Goal: Navigation & Orientation: Find specific page/section

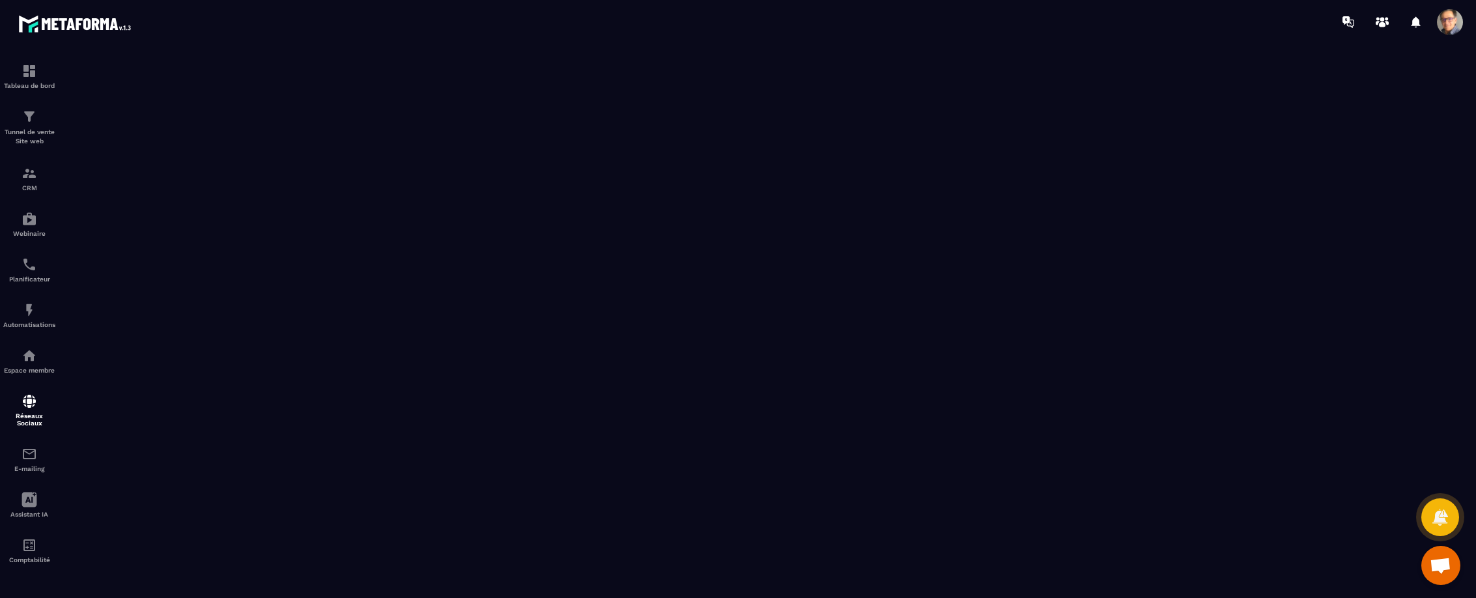
scroll to position [347, 0]
click at [27, 360] on img at bounding box center [29, 356] width 16 height 16
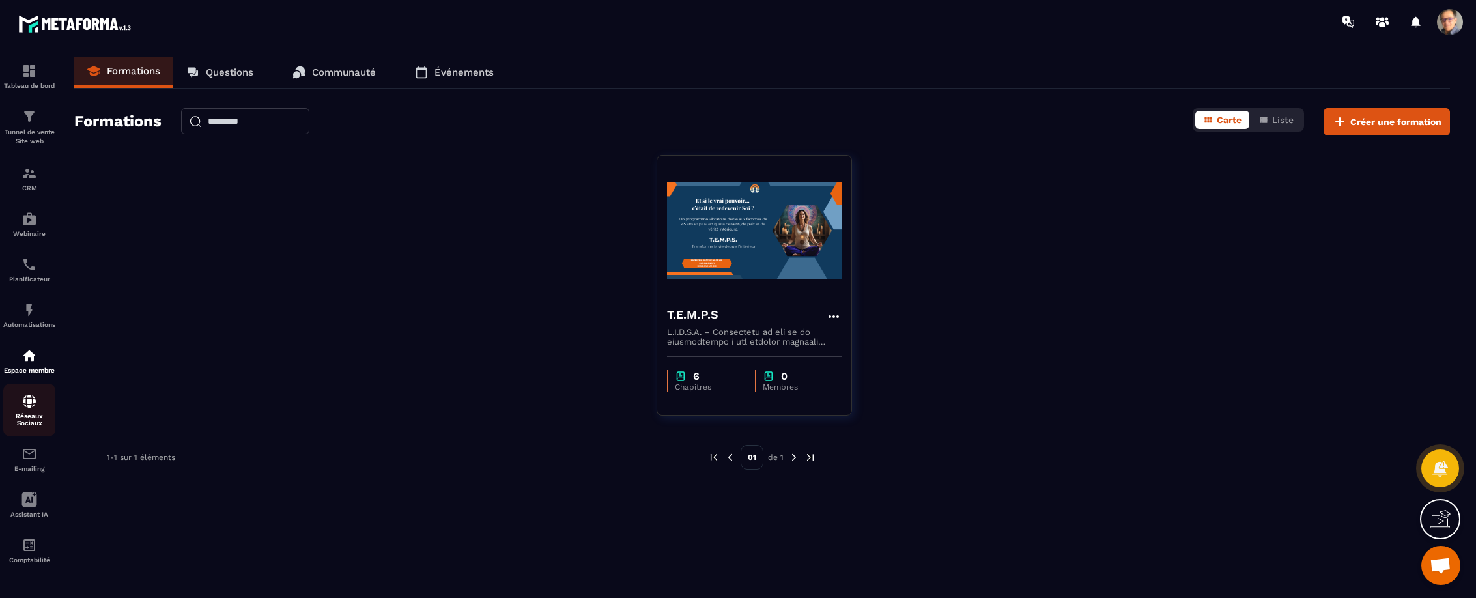
click at [26, 411] on div "Réseaux Sociaux" at bounding box center [29, 409] width 52 height 33
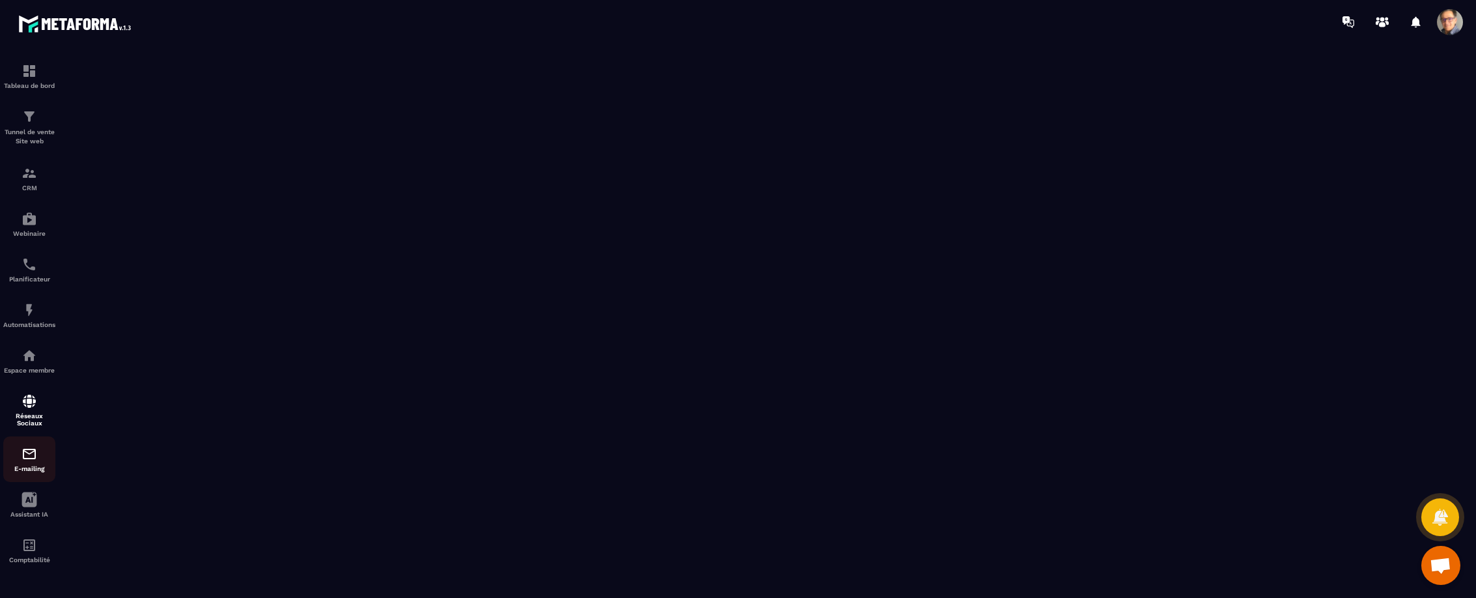
click at [31, 457] on img at bounding box center [29, 454] width 16 height 16
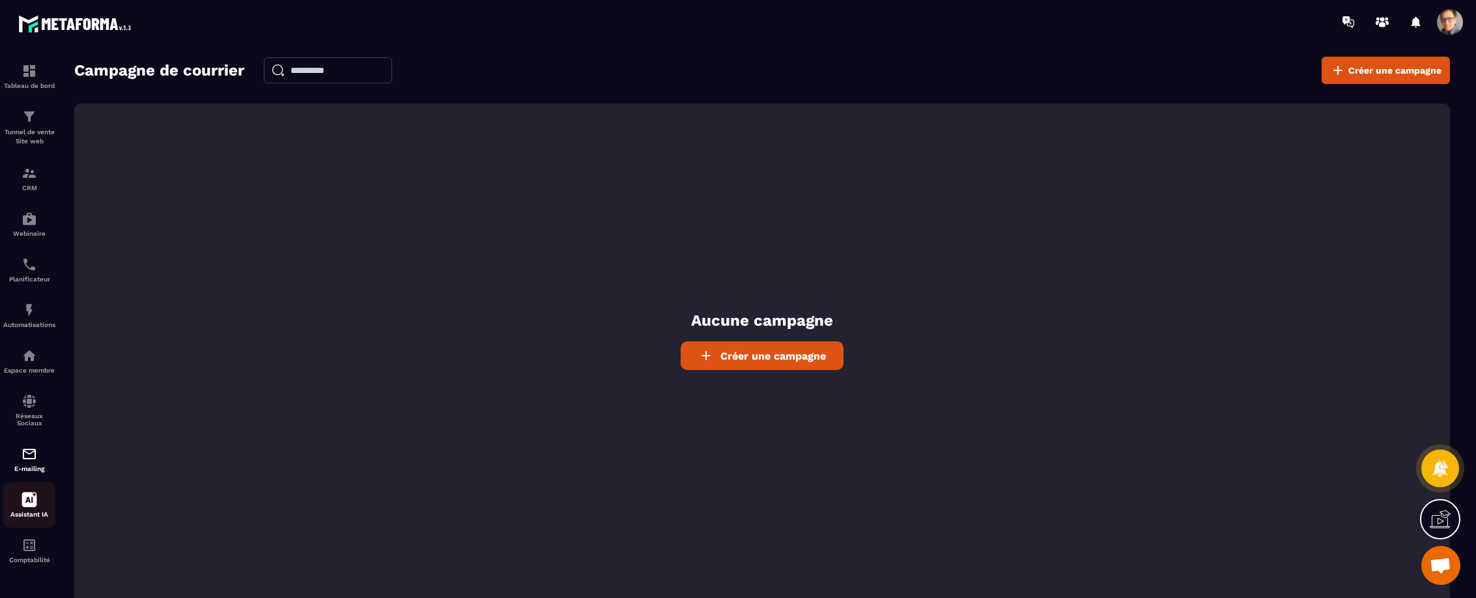
click at [30, 505] on icon at bounding box center [29, 500] width 15 height 15
